Goal: Task Accomplishment & Management: Complete application form

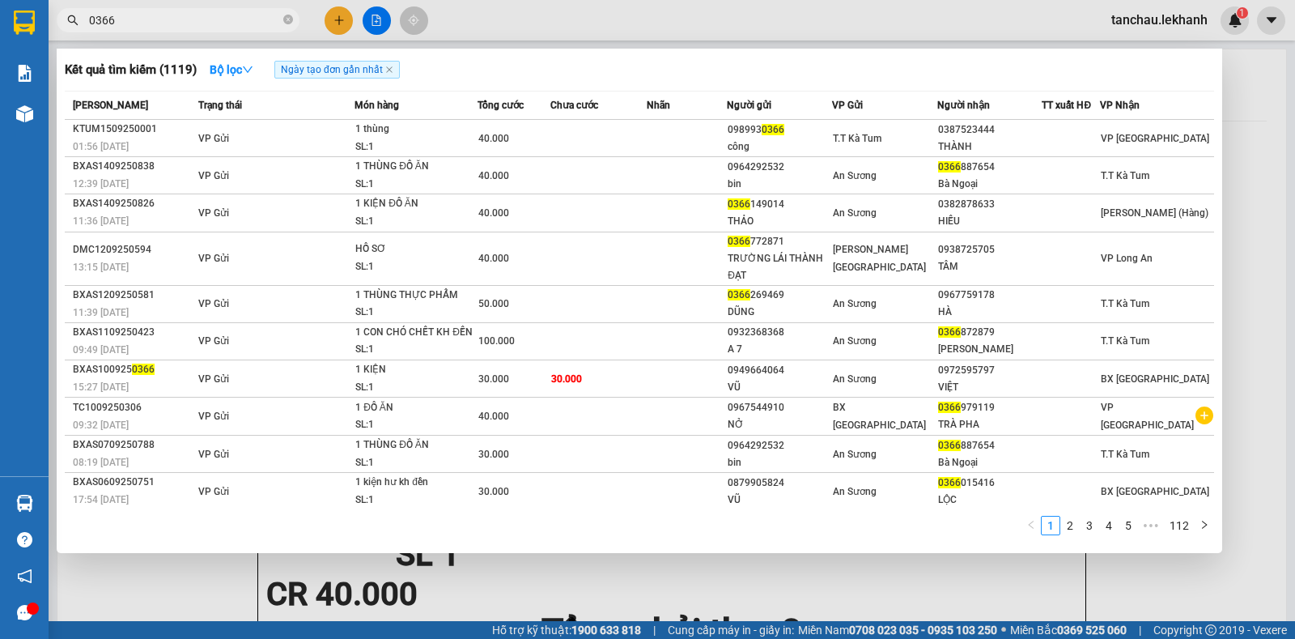
click at [341, 38] on div at bounding box center [647, 319] width 1295 height 639
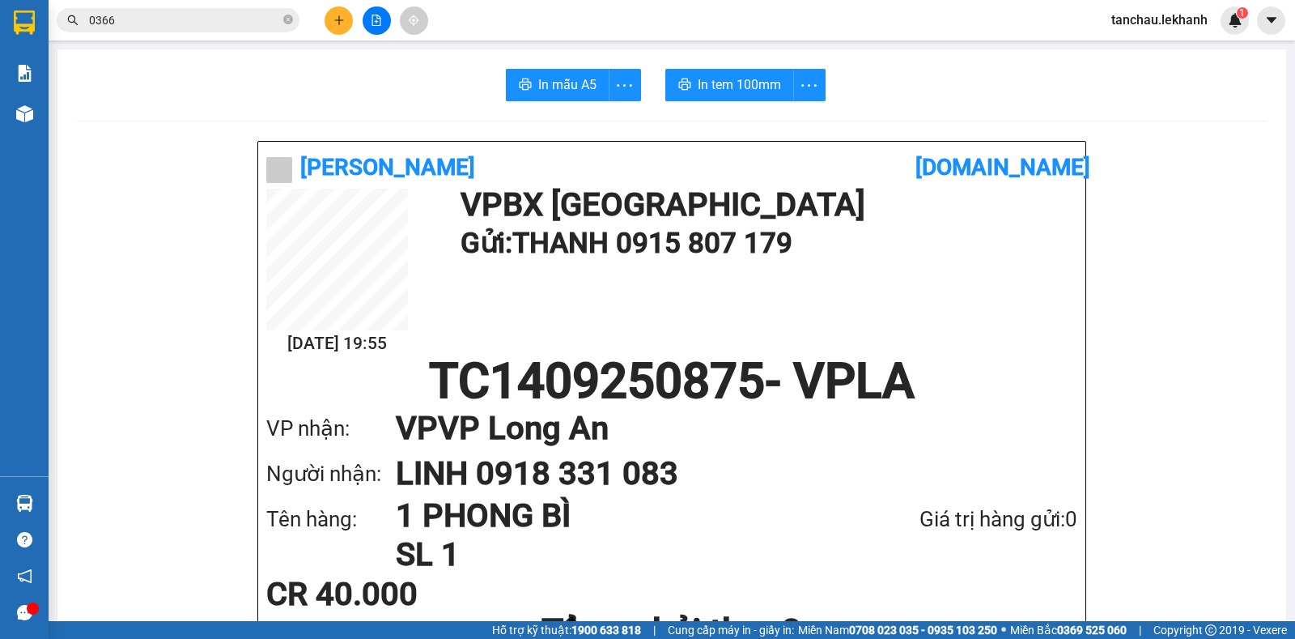
click at [340, 33] on button at bounding box center [339, 20] width 28 height 28
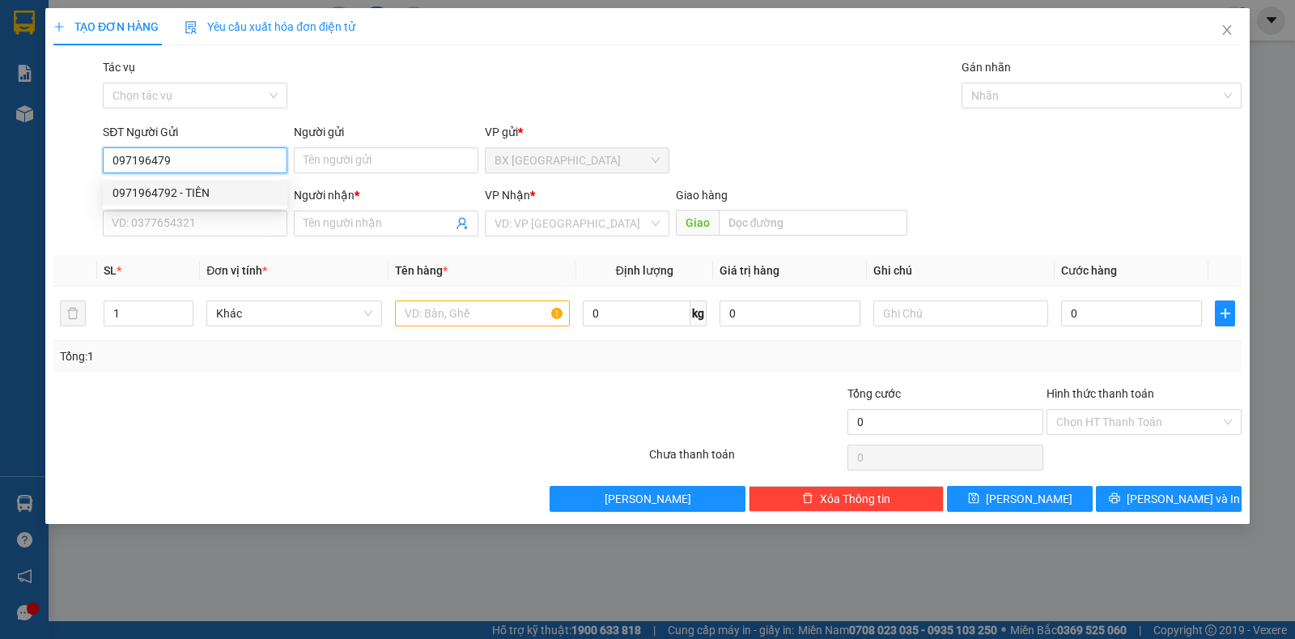
drag, startPoint x: 124, startPoint y: 183, endPoint x: 133, endPoint y: 180, distance: 9.5
click at [125, 183] on div "0971964792 - TIÊN" at bounding box center [195, 193] width 185 height 26
type input "0971964792"
type input "TIÊN"
type input "0979724338"
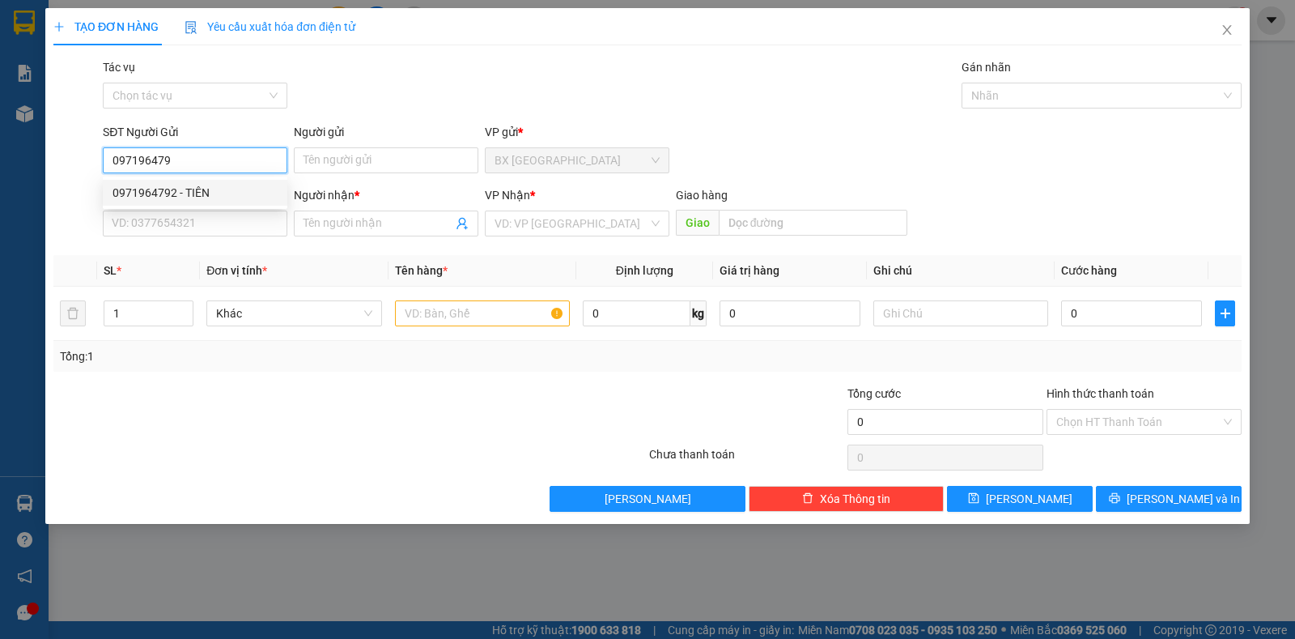
type input "LỄ"
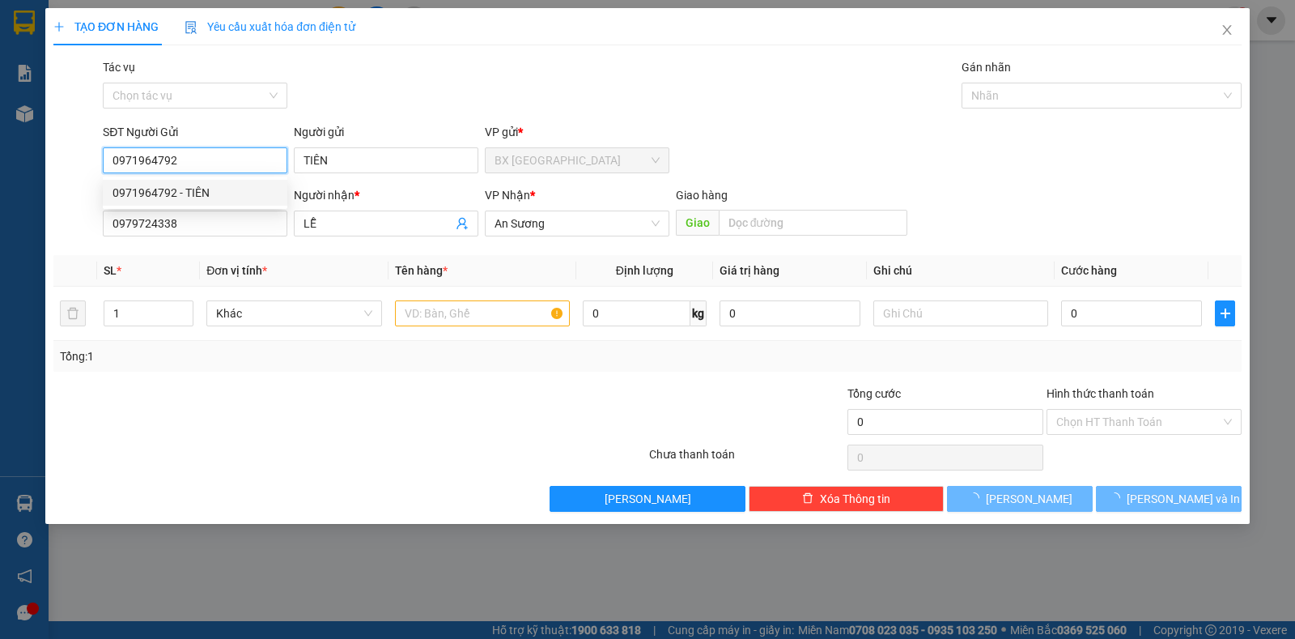
type input "30.000"
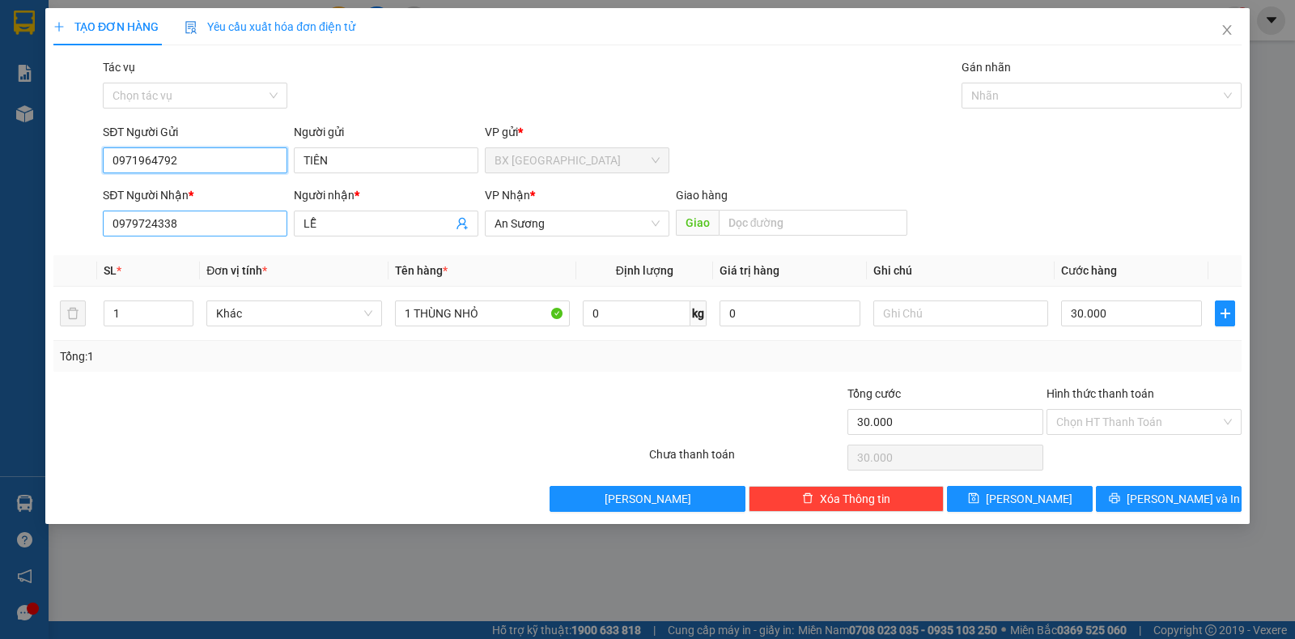
type input "0971964792"
click at [201, 228] on input "0979724338" at bounding box center [195, 223] width 185 height 26
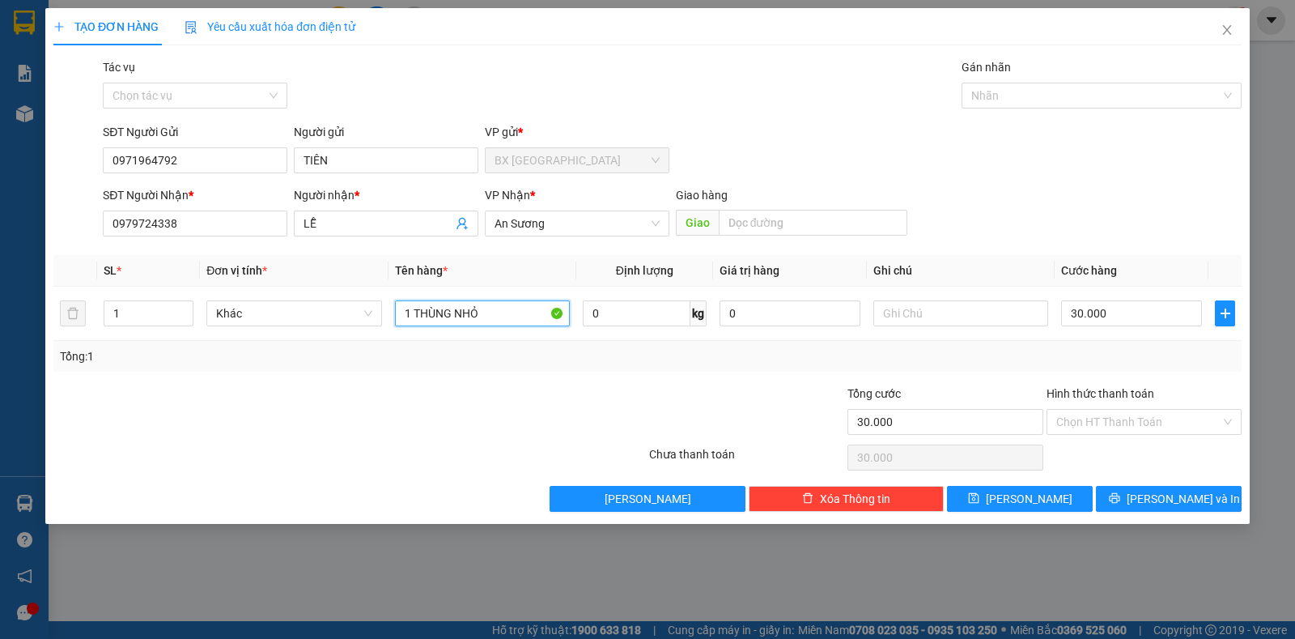
drag, startPoint x: 532, startPoint y: 300, endPoint x: 316, endPoint y: 353, distance: 222.4
click at [316, 353] on div "SL * Đơn vị tính * Tên hàng * Định lượng Giá trị hàng Ghi chú Cước hàng 1 Khác …" at bounding box center [647, 313] width 1188 height 117
type input "GIẤY TỜ"
drag, startPoint x: 1137, startPoint y: 507, endPoint x: 1146, endPoint y: 505, distance: 9.2
click at [1139, 507] on button "[PERSON_NAME] và In" at bounding box center [1169, 499] width 146 height 26
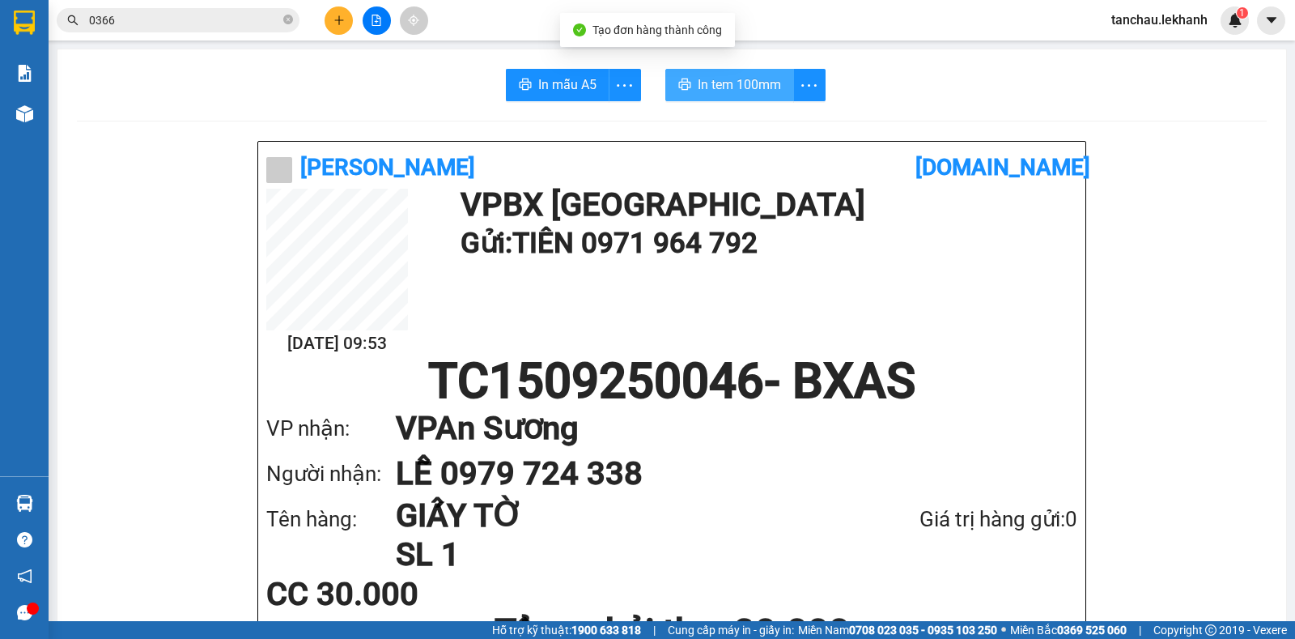
click at [719, 85] on span "In tem 100mm" at bounding box center [739, 84] width 83 height 20
click at [355, 22] on div at bounding box center [376, 20] width 121 height 28
click at [333, 24] on icon "plus" at bounding box center [338, 20] width 11 height 11
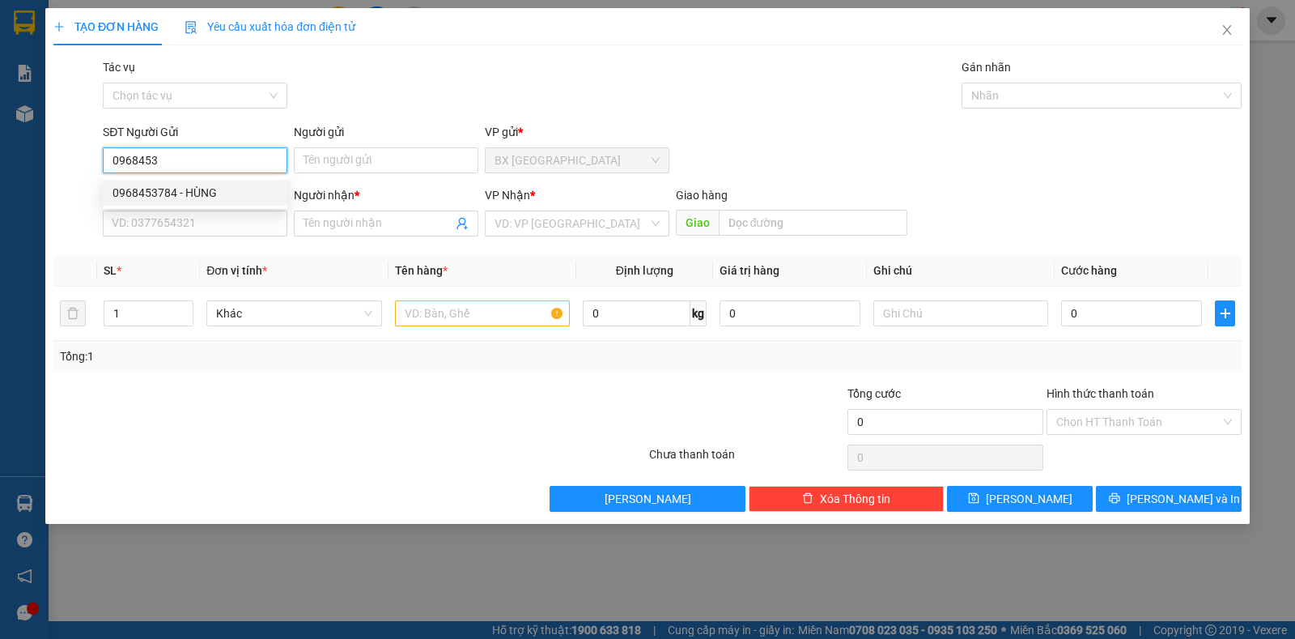
click at [191, 196] on div "0968453784 - HÙNG" at bounding box center [194, 193] width 165 height 18
type input "0968453784"
type input "HÙNG"
type input "0767560418"
type input "HƯNG"
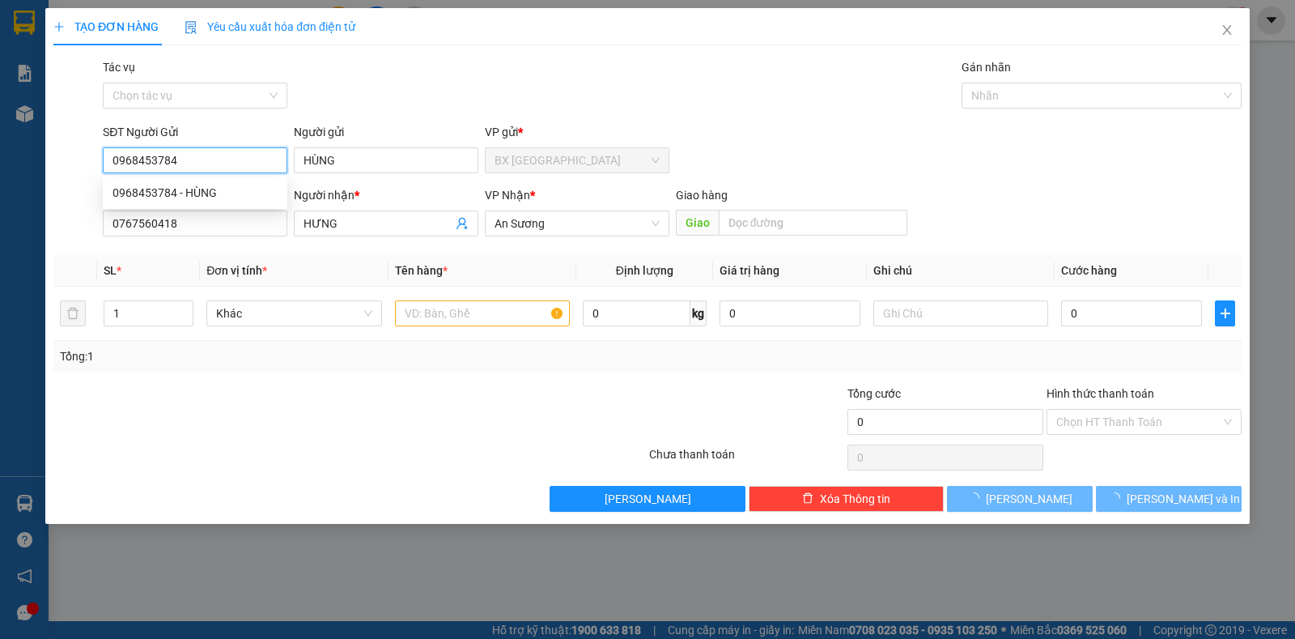
type input "30.000"
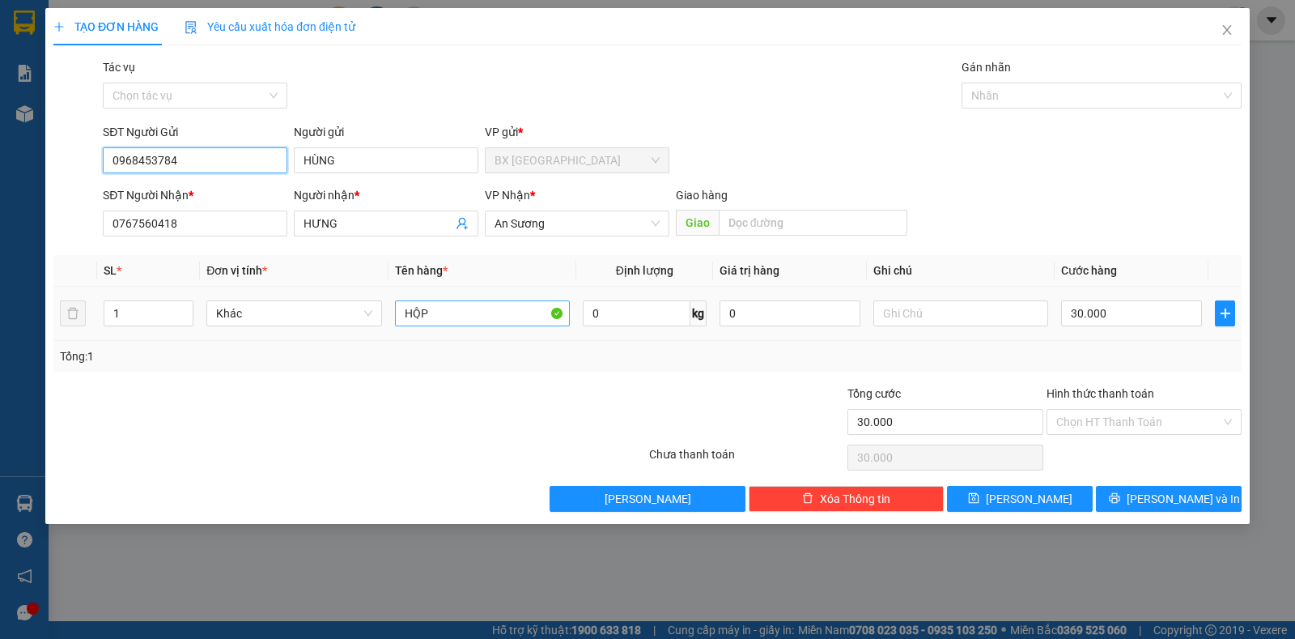
type input "0968453784"
click at [449, 311] on input "HỘP" at bounding box center [482, 313] width 175 height 26
type input "HỘP BÁNH TRUNG THU"
drag, startPoint x: 1116, startPoint y: 407, endPoint x: 1139, endPoint y: 439, distance: 39.3
click at [1117, 409] on div "Hình thức thanh toán Chọn HT Thanh Toán" at bounding box center [1143, 412] width 195 height 57
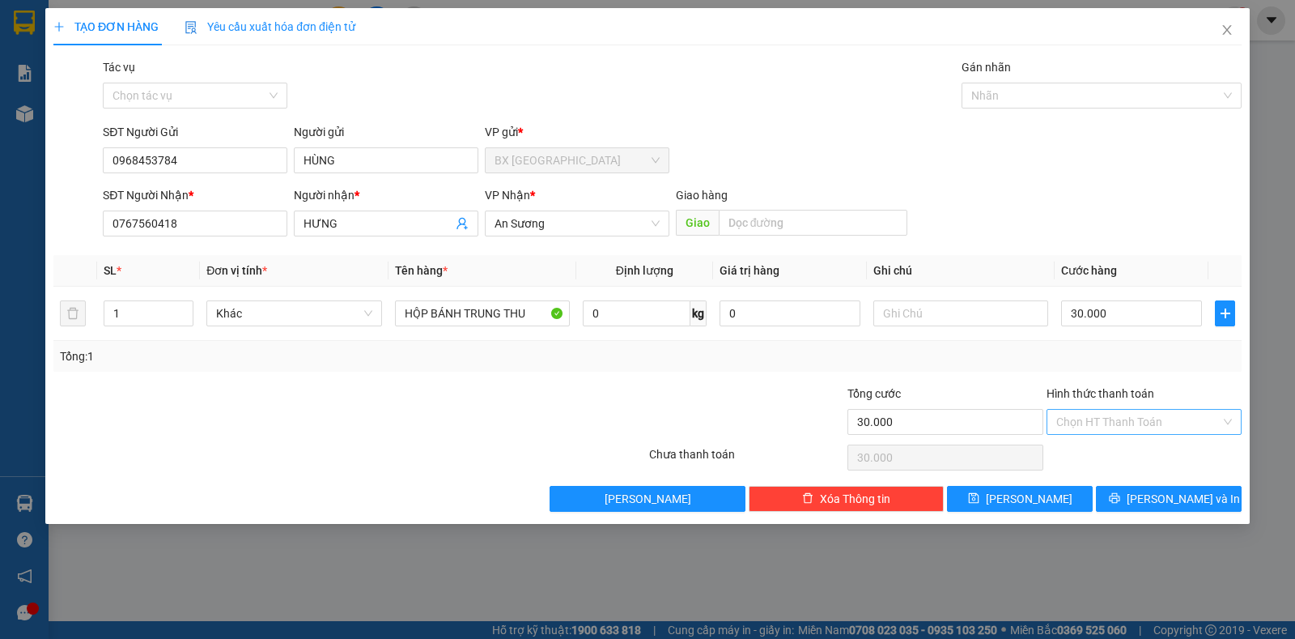
click at [1118, 424] on input "Hình thức thanh toán" at bounding box center [1138, 421] width 164 height 24
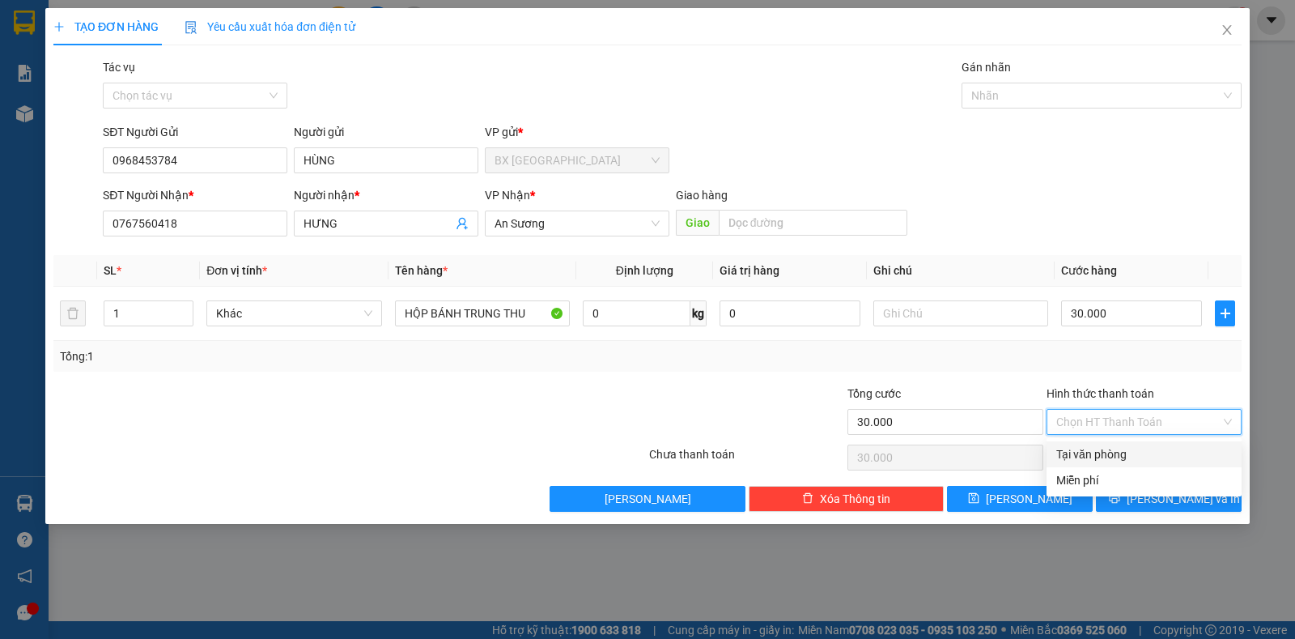
click at [1117, 455] on div "Tại văn phòng" at bounding box center [1144, 454] width 176 height 18
type input "0"
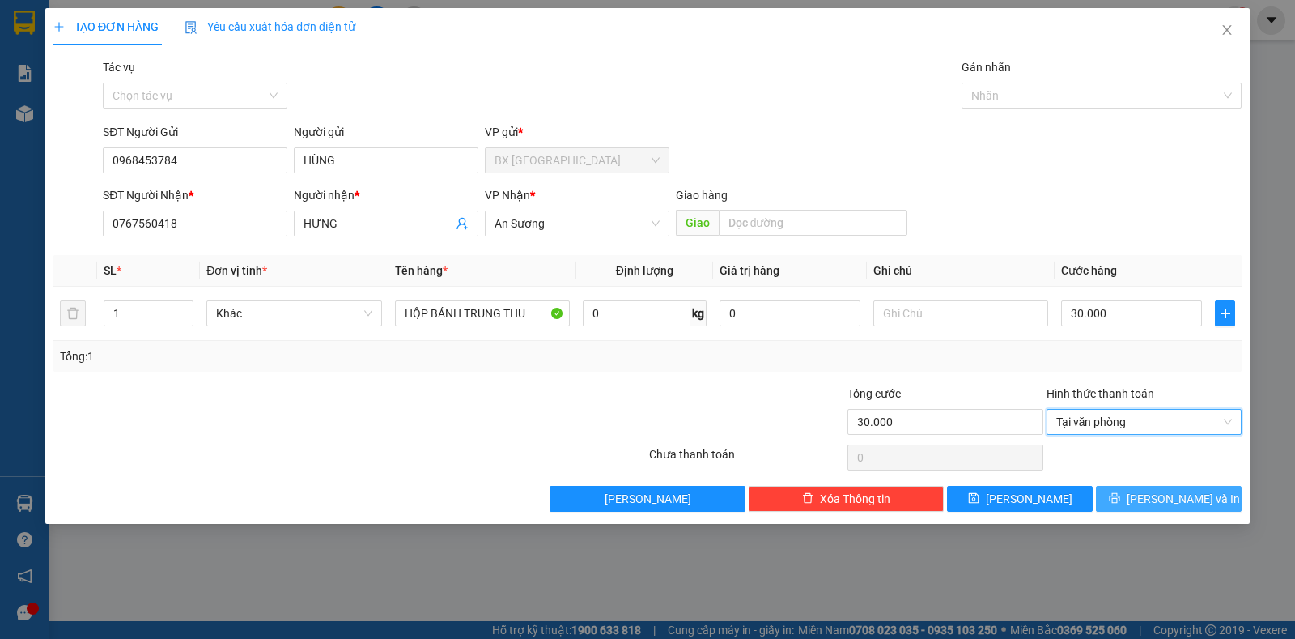
click at [1119, 496] on icon "printer" at bounding box center [1114, 498] width 11 height 11
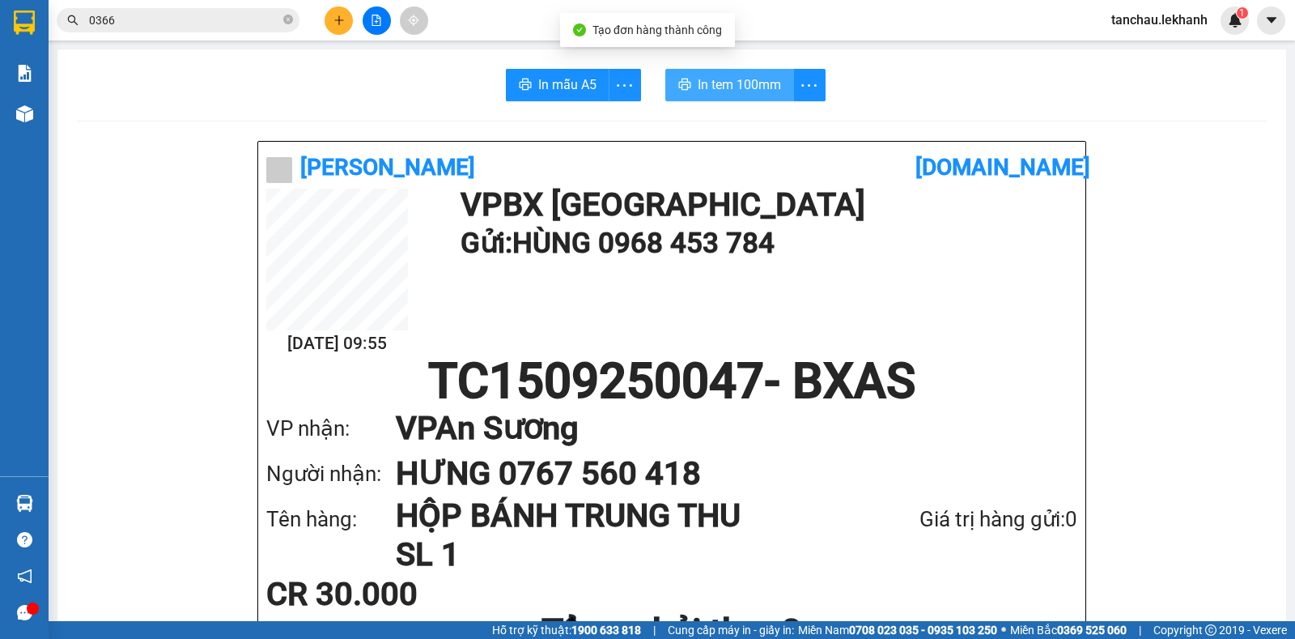
click at [740, 88] on span "In tem 100mm" at bounding box center [739, 84] width 83 height 20
click at [338, 23] on icon "plus" at bounding box center [338, 20] width 11 height 11
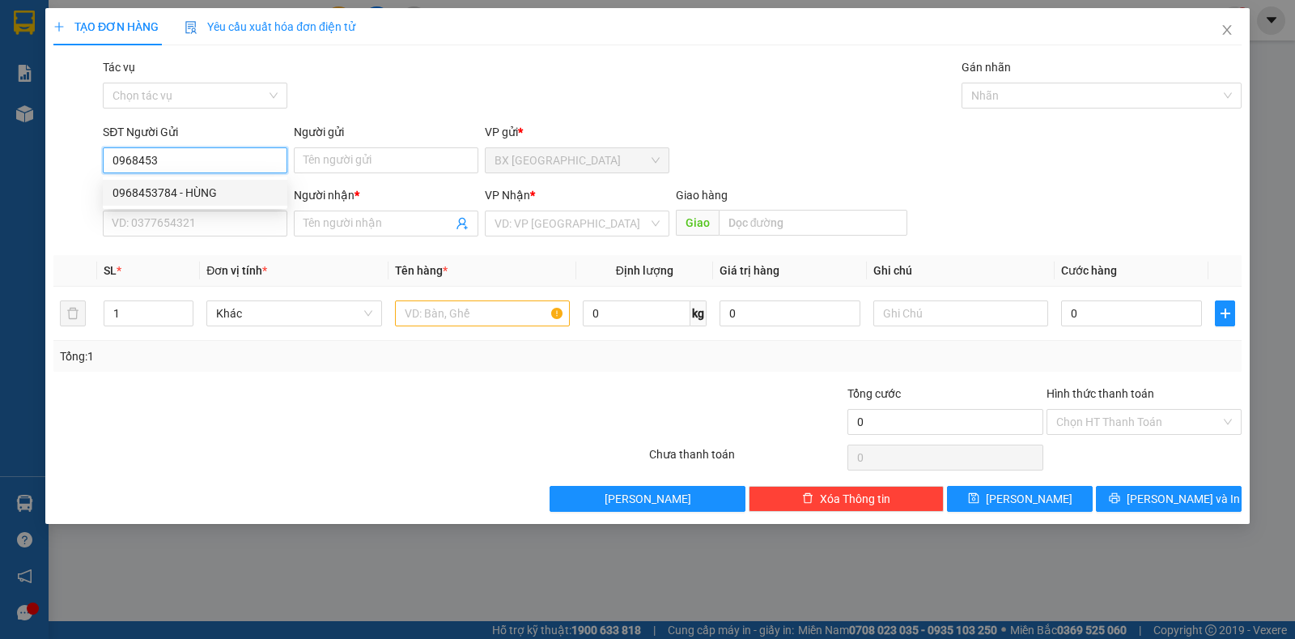
click at [194, 197] on div "0968453784 - HÙNG" at bounding box center [194, 193] width 165 height 18
type input "0968453784"
type input "HÙNG"
type input "0767560418"
type input "HƯNG"
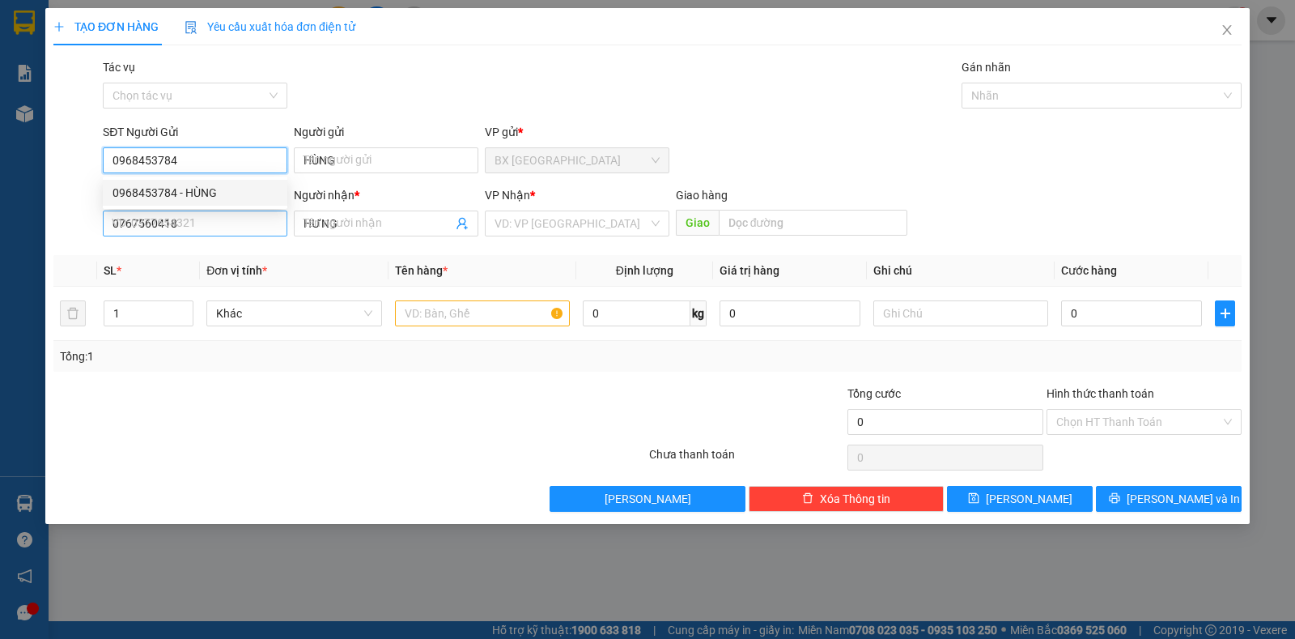
type input "30.000"
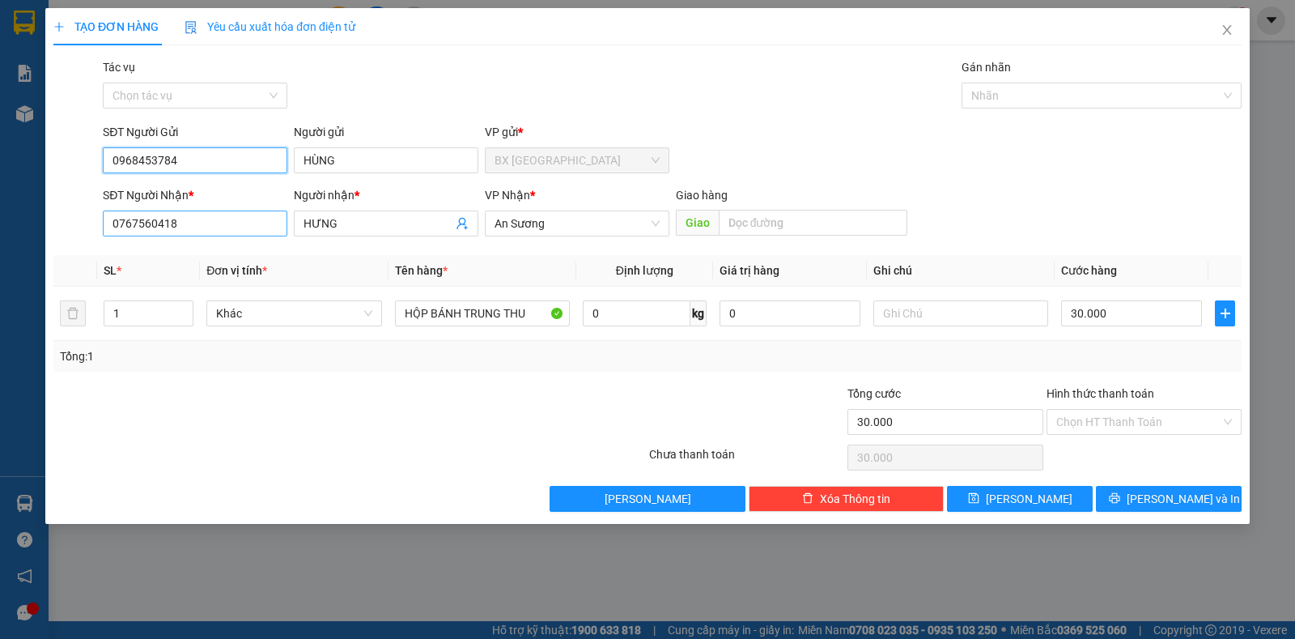
type input "0968453784"
drag, startPoint x: 185, startPoint y: 226, endPoint x: 95, endPoint y: 227, distance: 89.8
click at [95, 227] on div "SĐT Người Nhận * 0767560418 0767560418 Người nhận * HƯNG VP Nhận * An Sương Gia…" at bounding box center [647, 214] width 1191 height 57
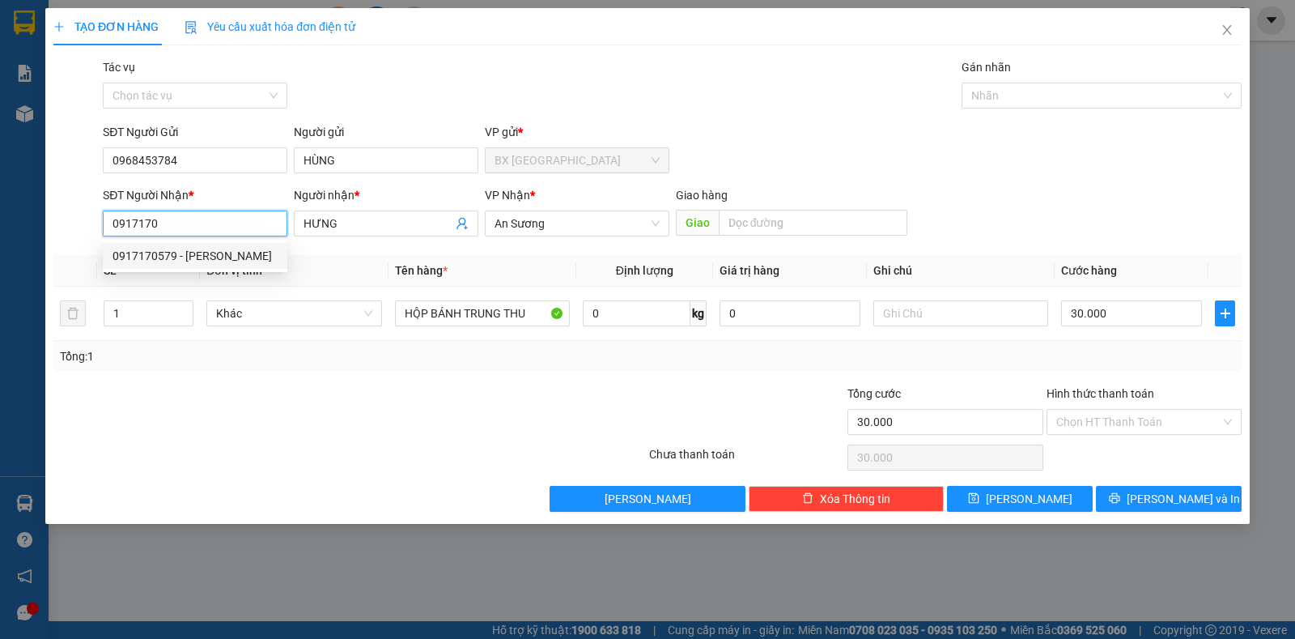
click at [241, 257] on div "0917170579 - [PERSON_NAME]" at bounding box center [194, 256] width 165 height 18
type input "0917170579"
type input "TUẤN"
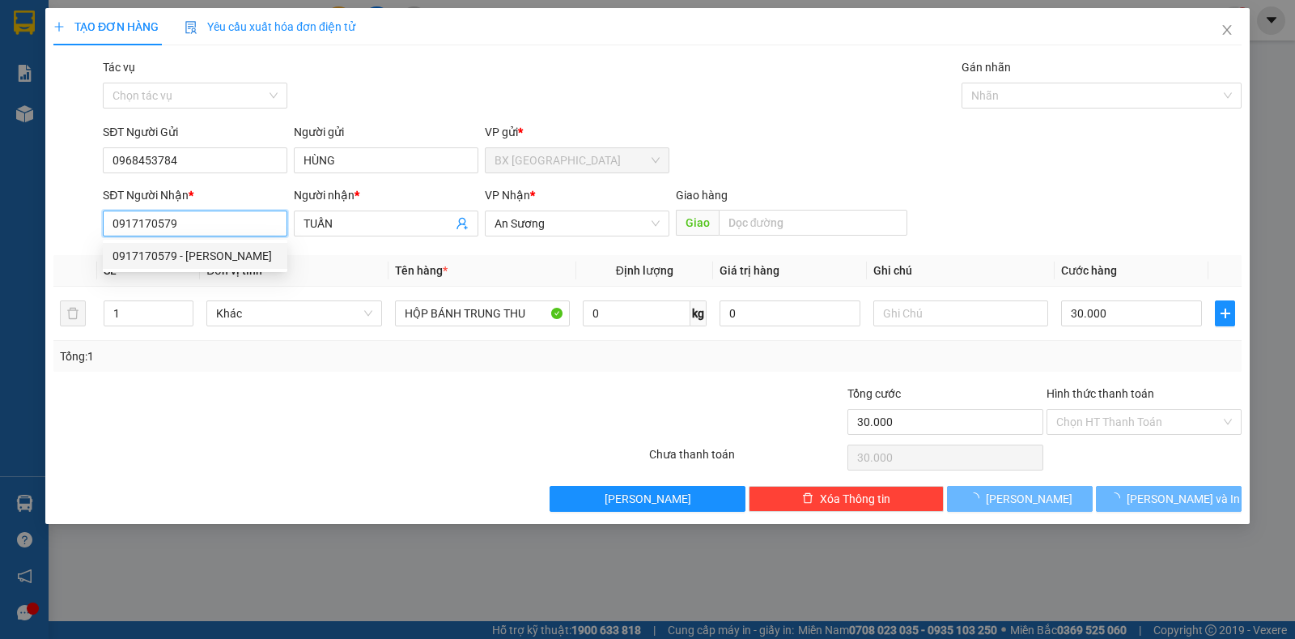
type input "40.000"
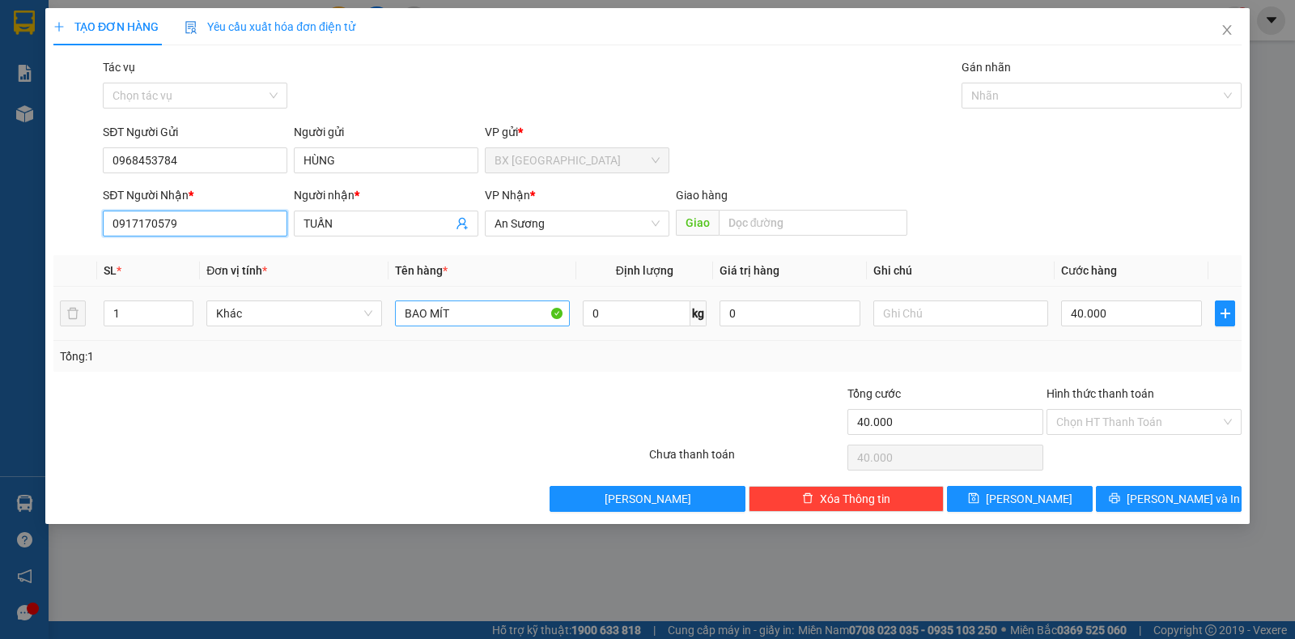
type input "0917170579"
drag, startPoint x: 449, startPoint y: 319, endPoint x: 294, endPoint y: 346, distance: 157.8
click at [298, 348] on div "SL * Đơn vị tính * Tên hàng * Định lượng Giá trị hàng Ghi chú Cước hàng 1 Khác …" at bounding box center [647, 313] width 1188 height 117
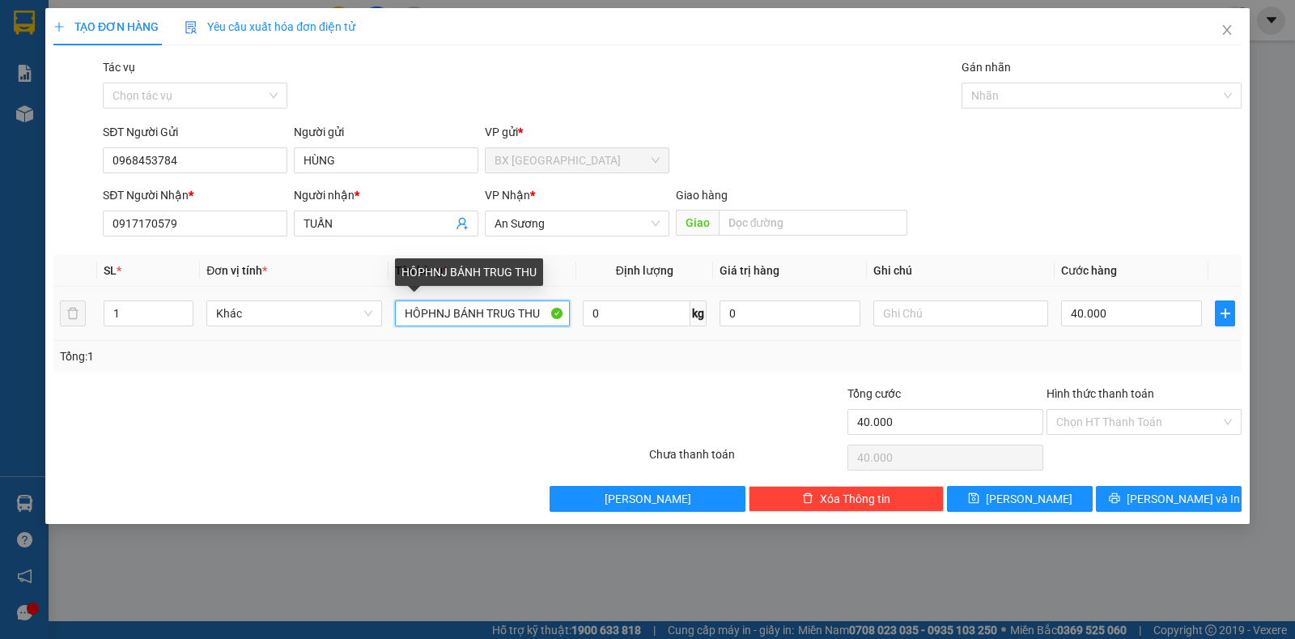
drag, startPoint x: 433, startPoint y: 315, endPoint x: 425, endPoint y: 321, distance: 10.4
click at [425, 321] on input "HÔPHNJ BÁNH TRUG THU" at bounding box center [482, 313] width 175 height 26
click at [480, 311] on input "HÔP BÁNH TRUG THU" at bounding box center [482, 313] width 175 height 26
click at [485, 308] on input "HÔP BÁNH TRUG THU" at bounding box center [482, 313] width 175 height 26
type input "HÔP BÁNH TRUNG THU"
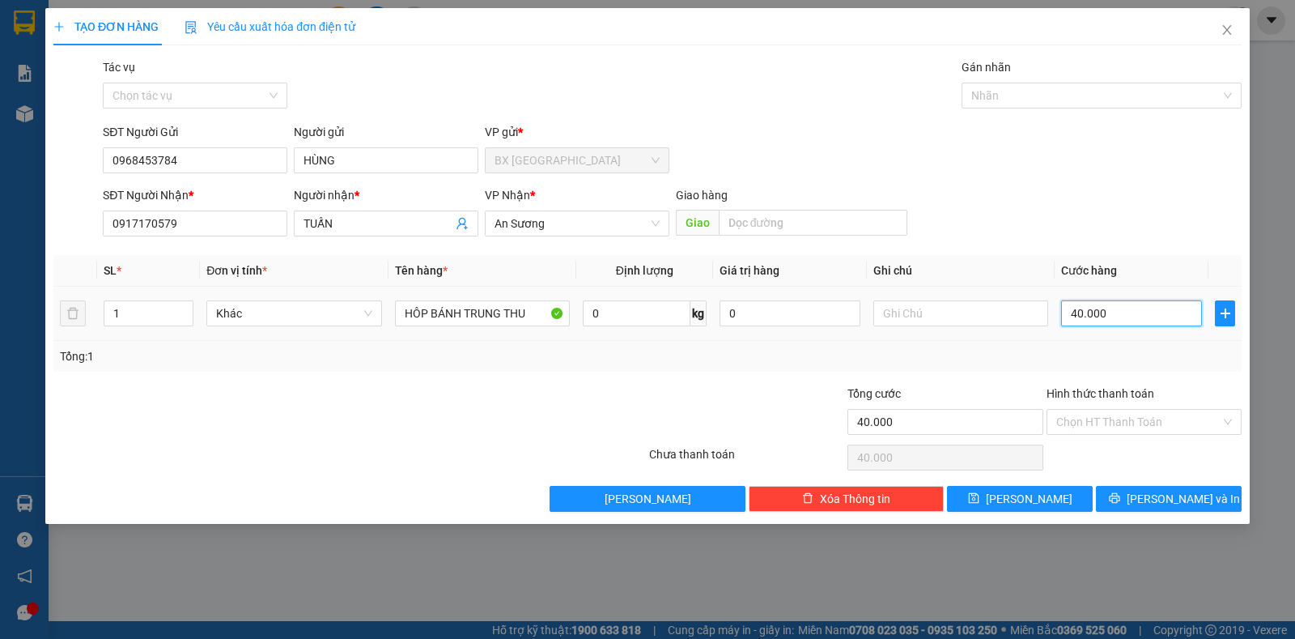
click at [1105, 312] on input "40.000" at bounding box center [1131, 313] width 141 height 26
type input "3"
type input "30"
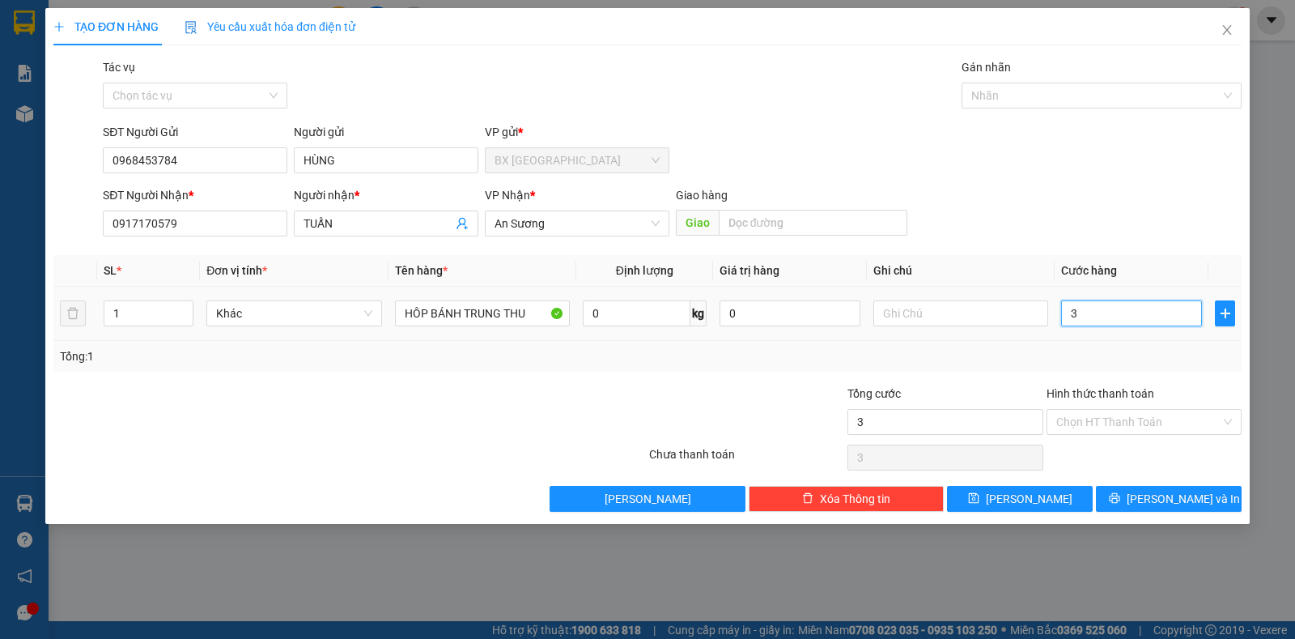
type input "30"
type input "30.000"
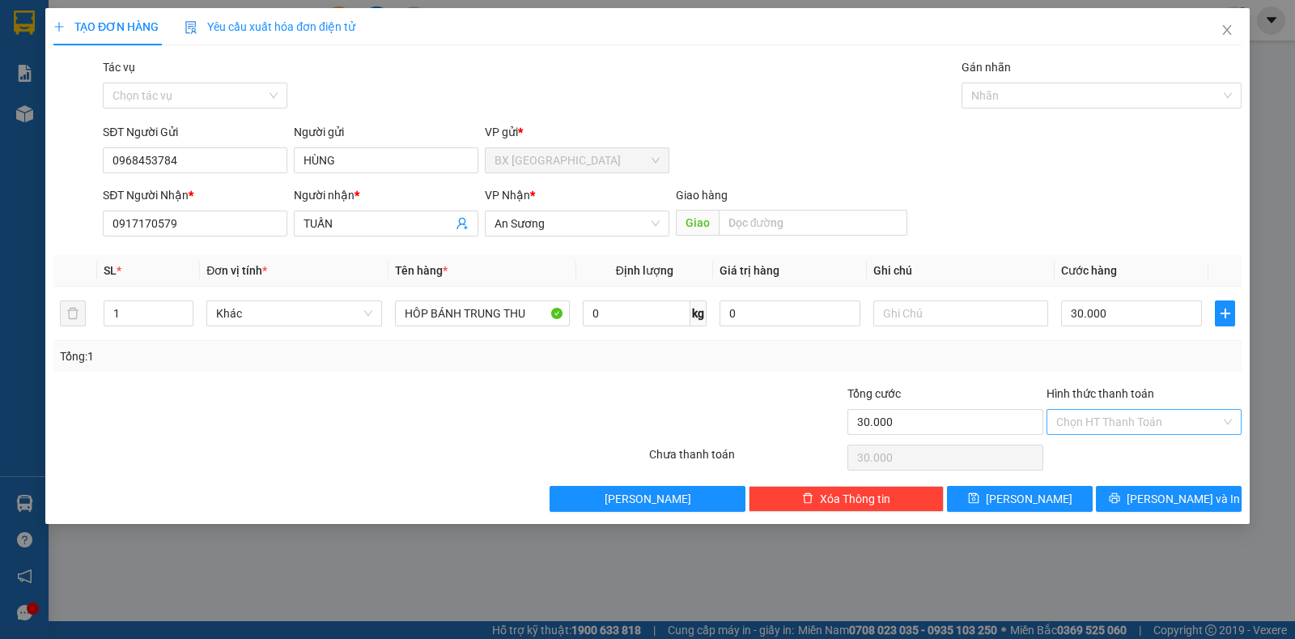
drag, startPoint x: 1110, startPoint y: 405, endPoint x: 1112, endPoint y: 434, distance: 29.2
click at [1110, 405] on div "Hình thức thanh toán" at bounding box center [1143, 396] width 195 height 24
drag, startPoint x: 1116, startPoint y: 421, endPoint x: 1117, endPoint y: 431, distance: 9.7
click at [1117, 422] on input "Hình thức thanh toán" at bounding box center [1138, 421] width 164 height 24
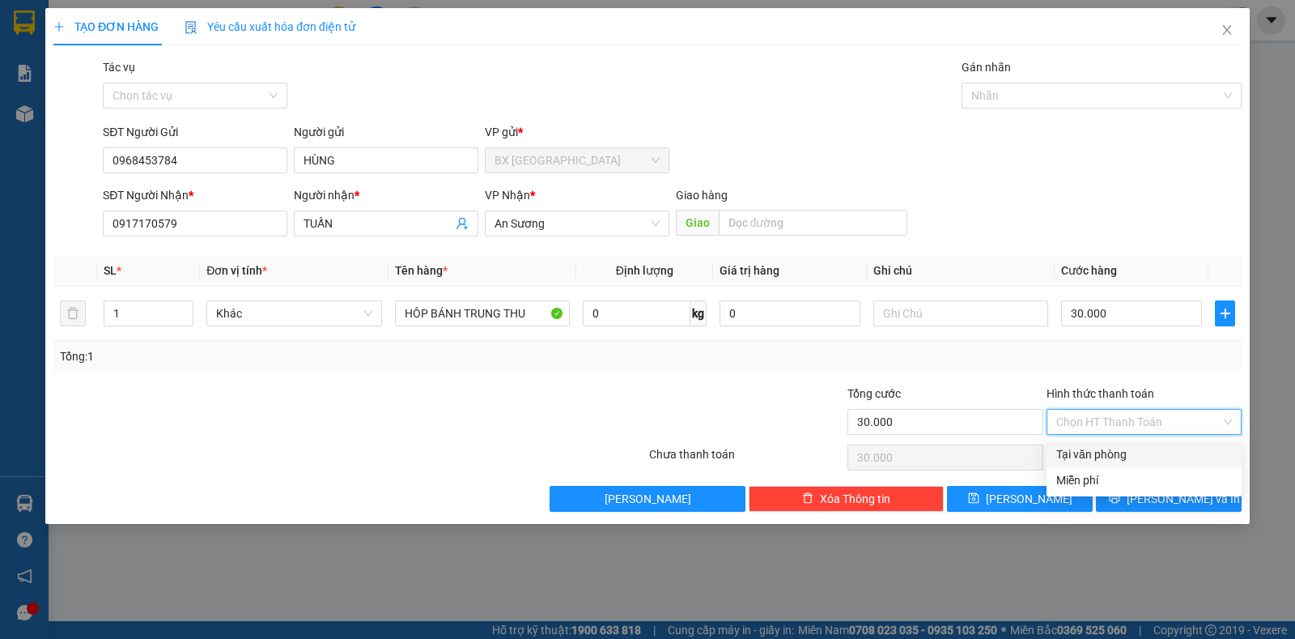
click at [1116, 442] on div "Tại văn phòng" at bounding box center [1143, 454] width 195 height 26
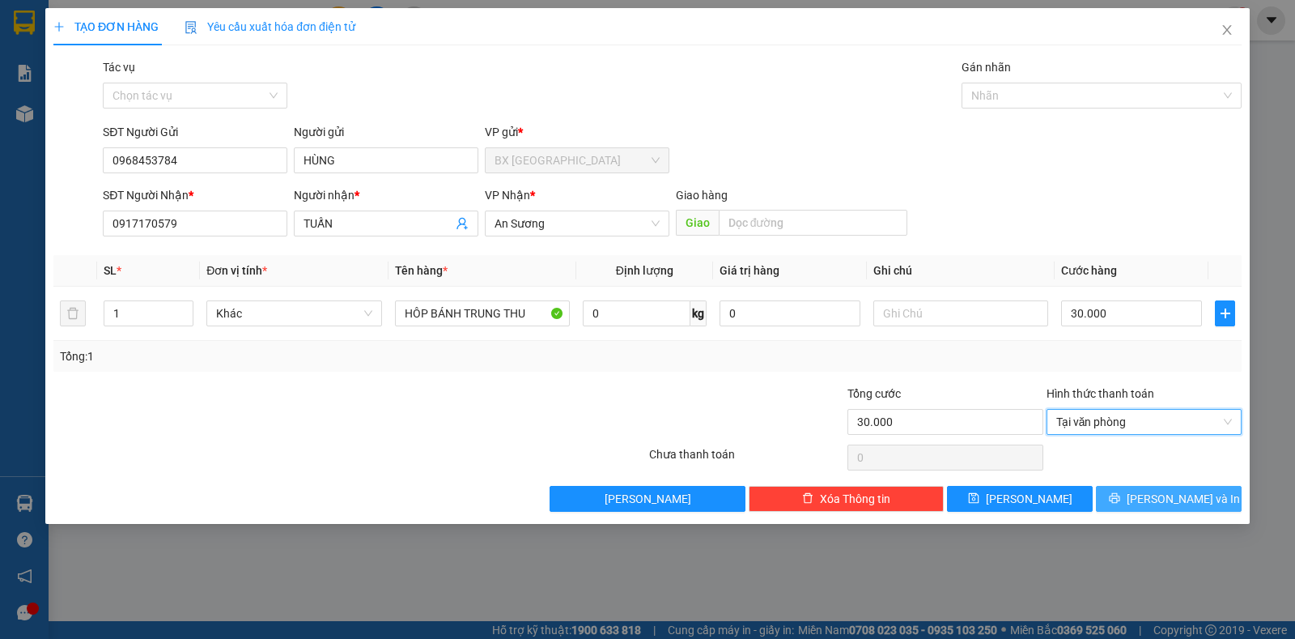
click at [1120, 501] on icon "printer" at bounding box center [1114, 497] width 11 height 11
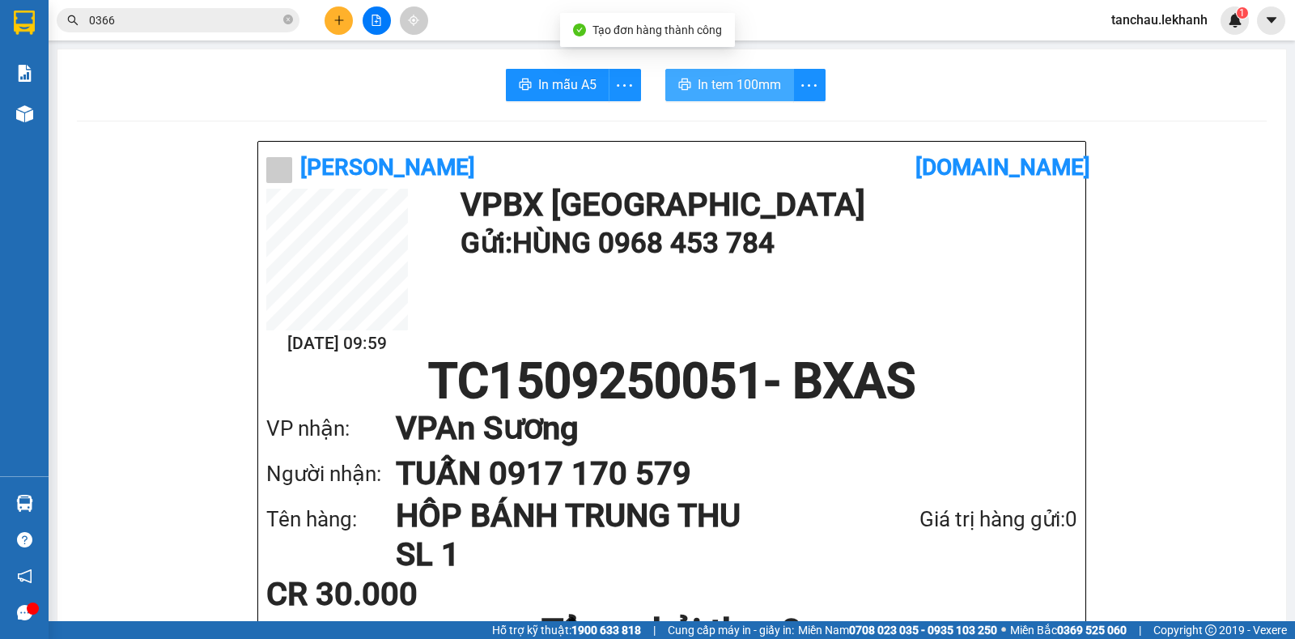
click at [702, 84] on span "In tem 100mm" at bounding box center [739, 84] width 83 height 20
